Goal: Task Accomplishment & Management: Use online tool/utility

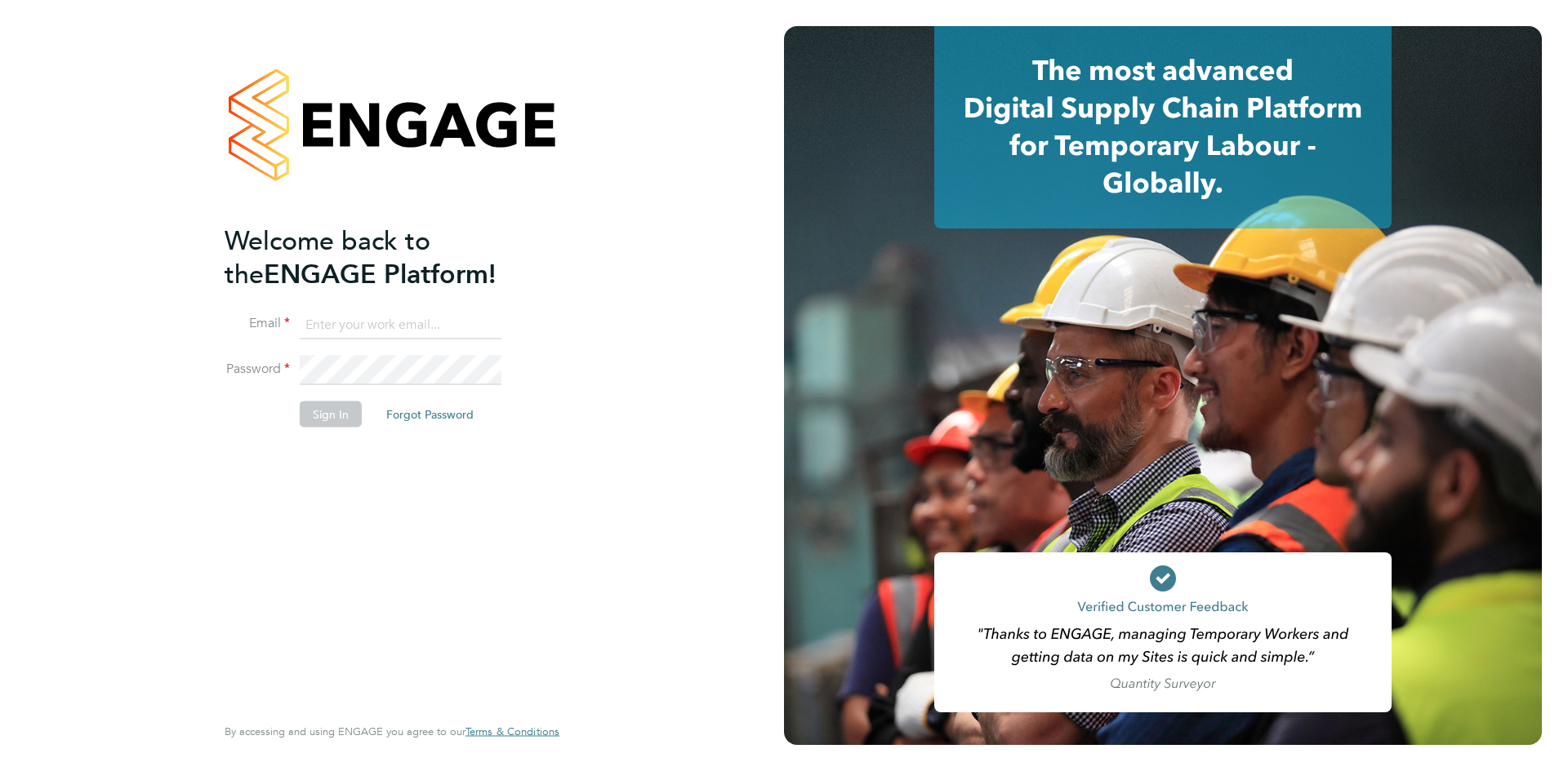
type input "Brandon@tglsearch.com"
click at [325, 425] on button "Sign In" at bounding box center [331, 414] width 62 height 26
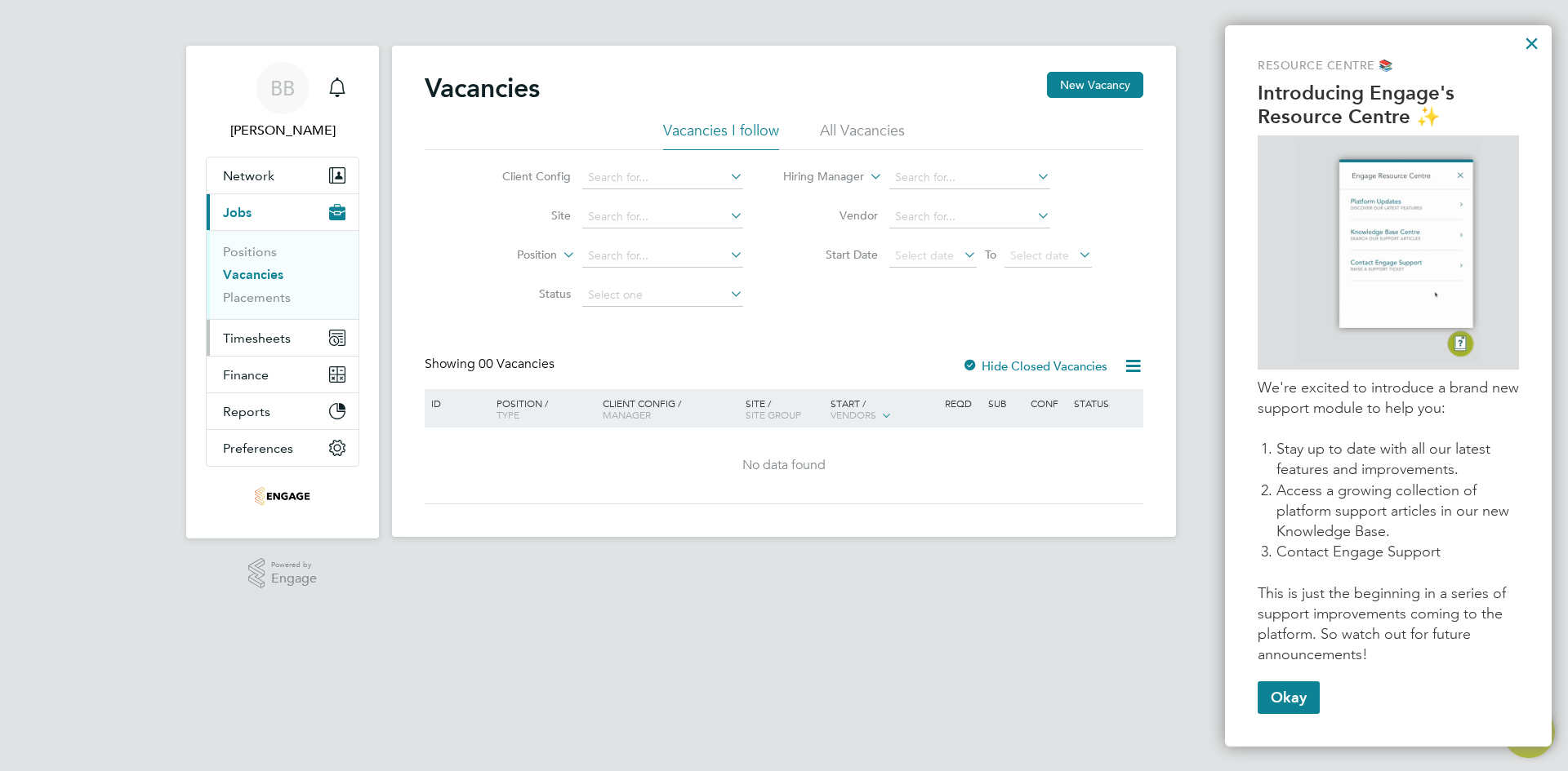
click at [260, 338] on span "Timesheets" at bounding box center [257, 338] width 68 height 15
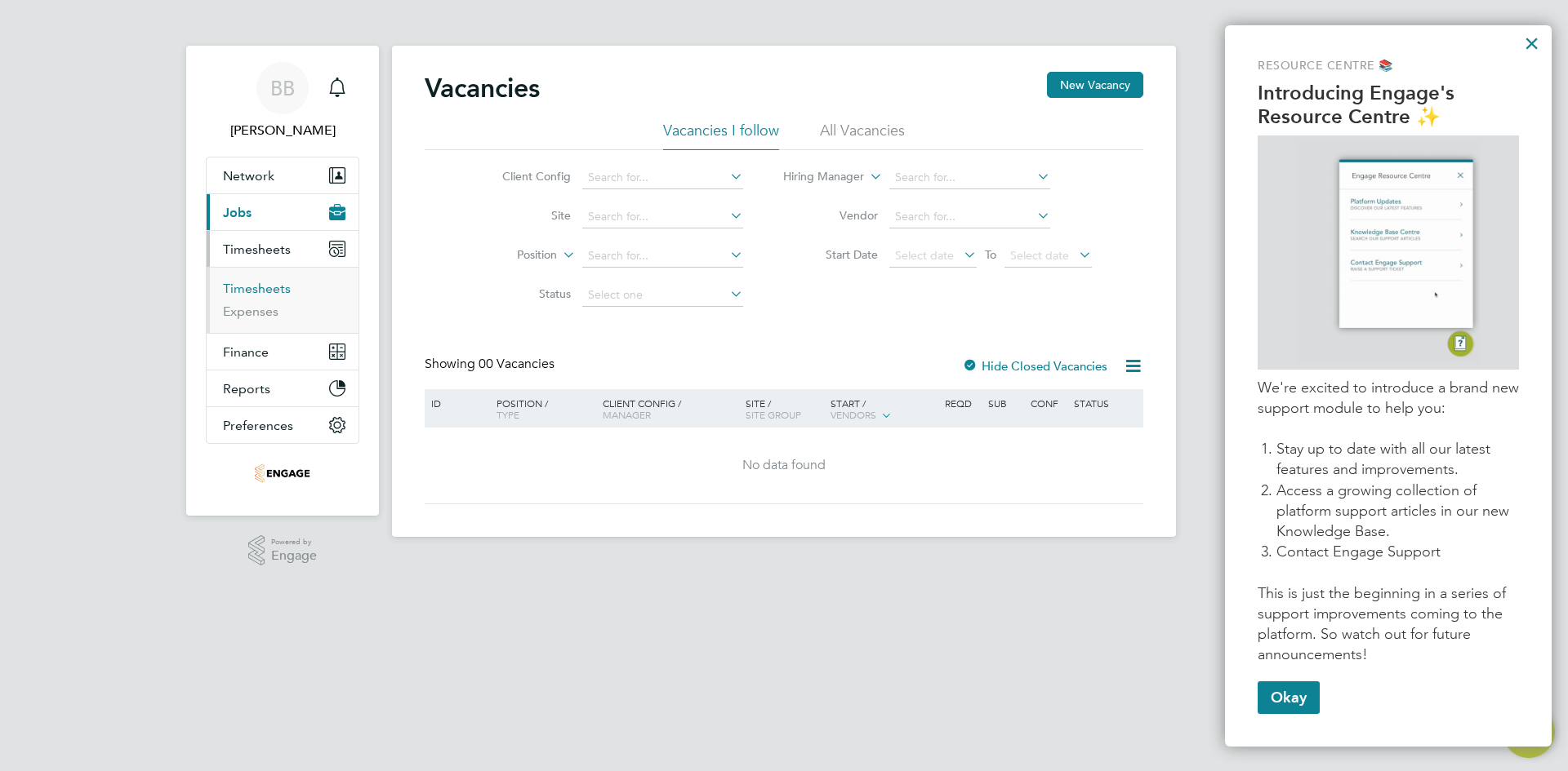
click at [264, 287] on link "Timesheets" at bounding box center [257, 289] width 68 height 15
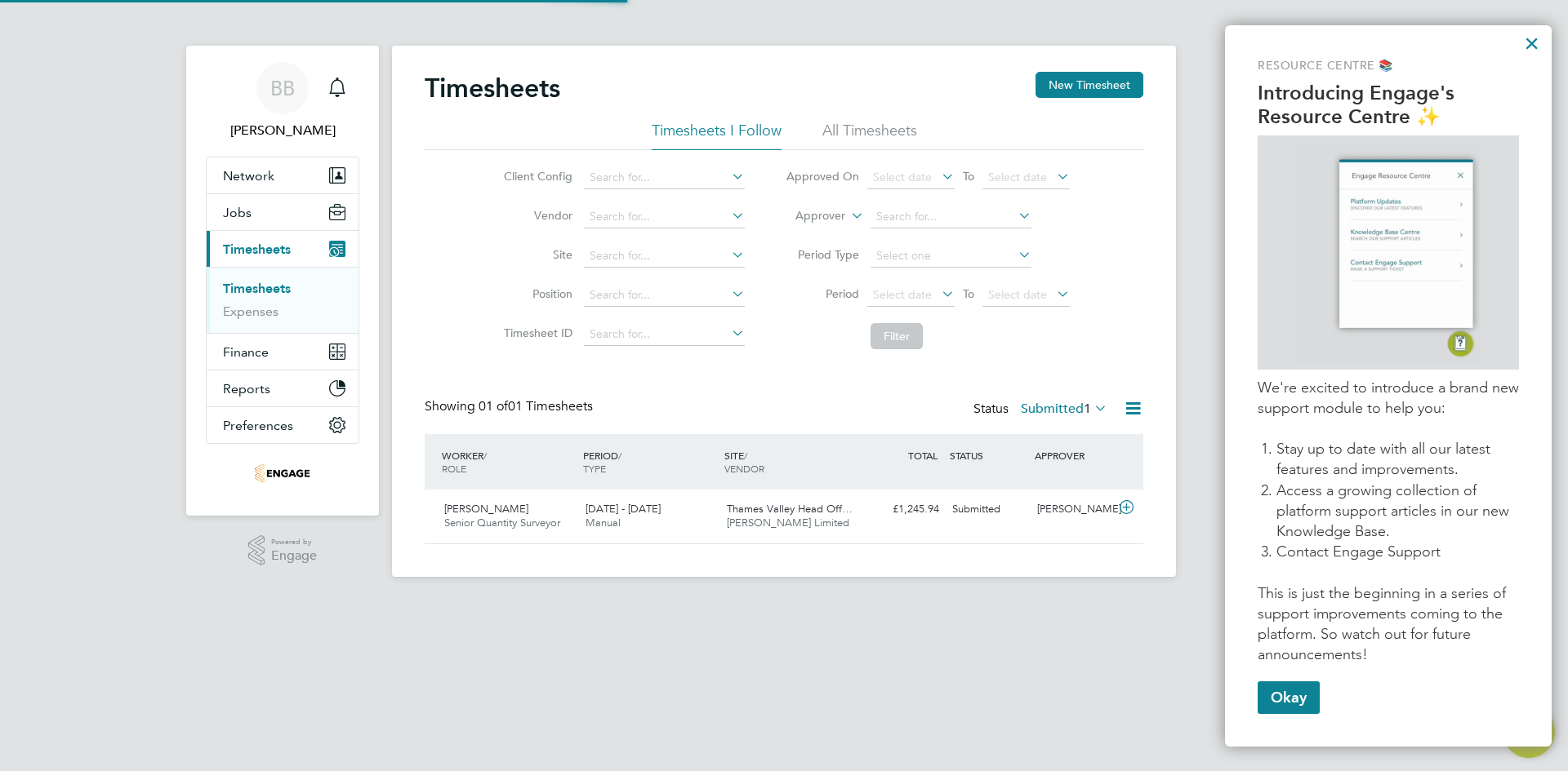
scroll to position [42, 142]
